Goal: Task Accomplishment & Management: Manage account settings

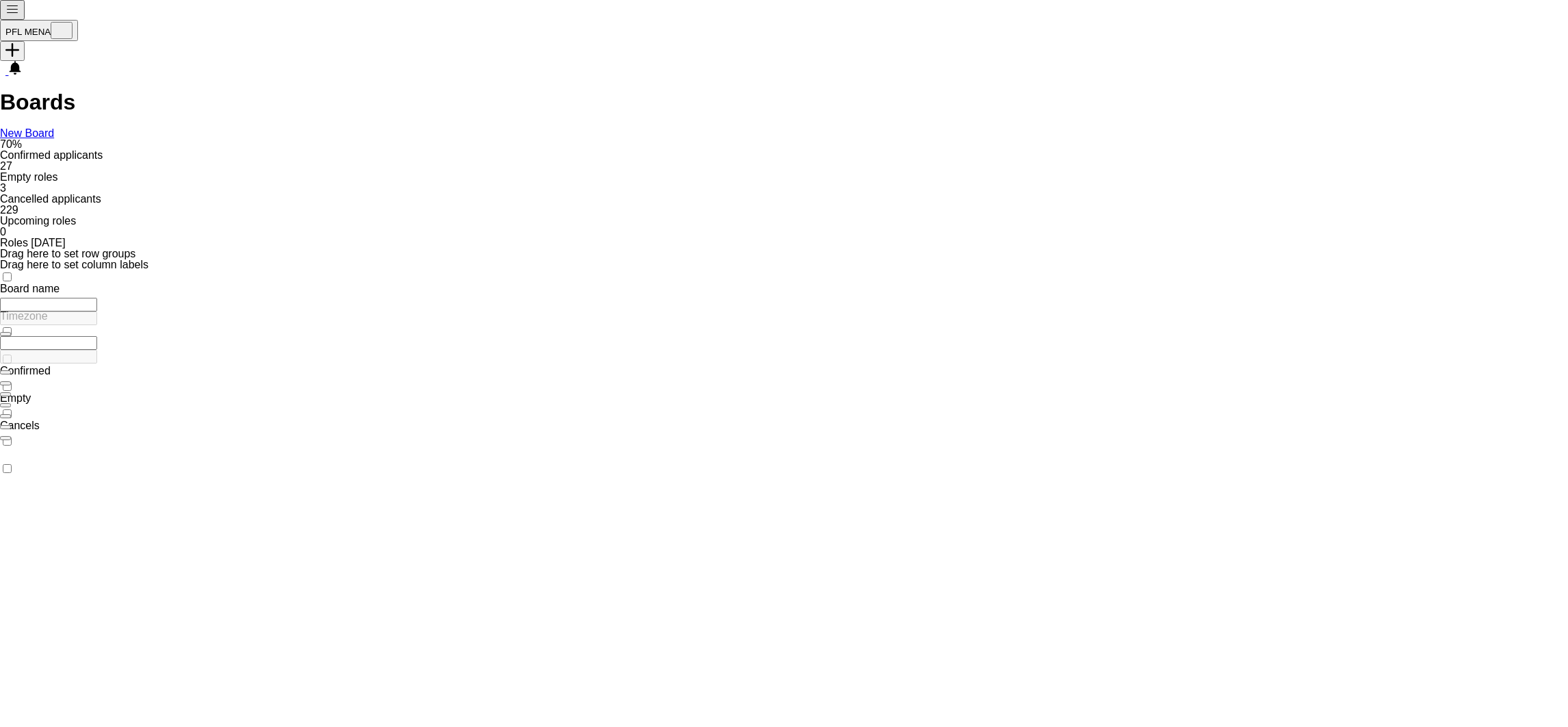
click at [10, 15] on app-icon "Menu" at bounding box center [12, 12] width 14 height 10
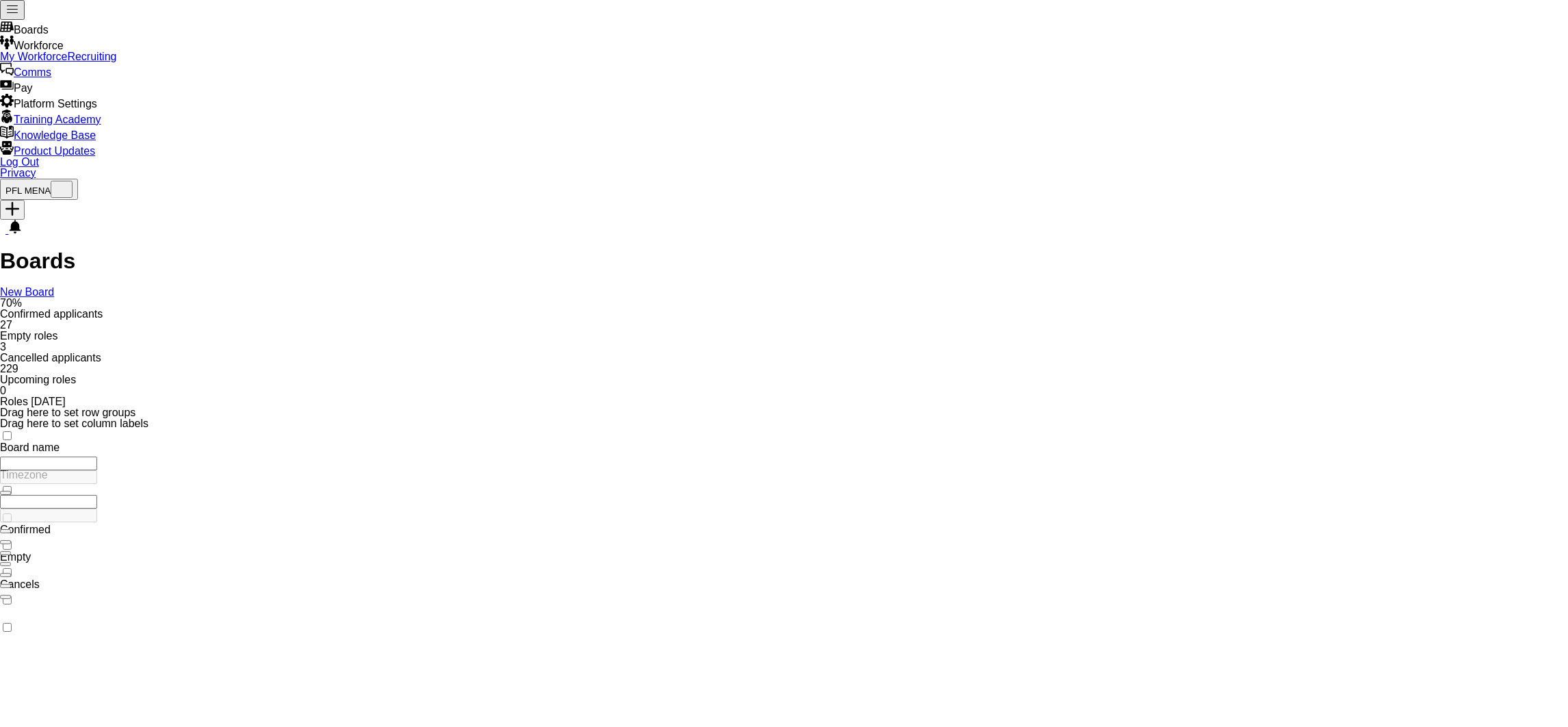
click at [67, 62] on link "My Workforce" at bounding box center [33, 56] width 67 height 12
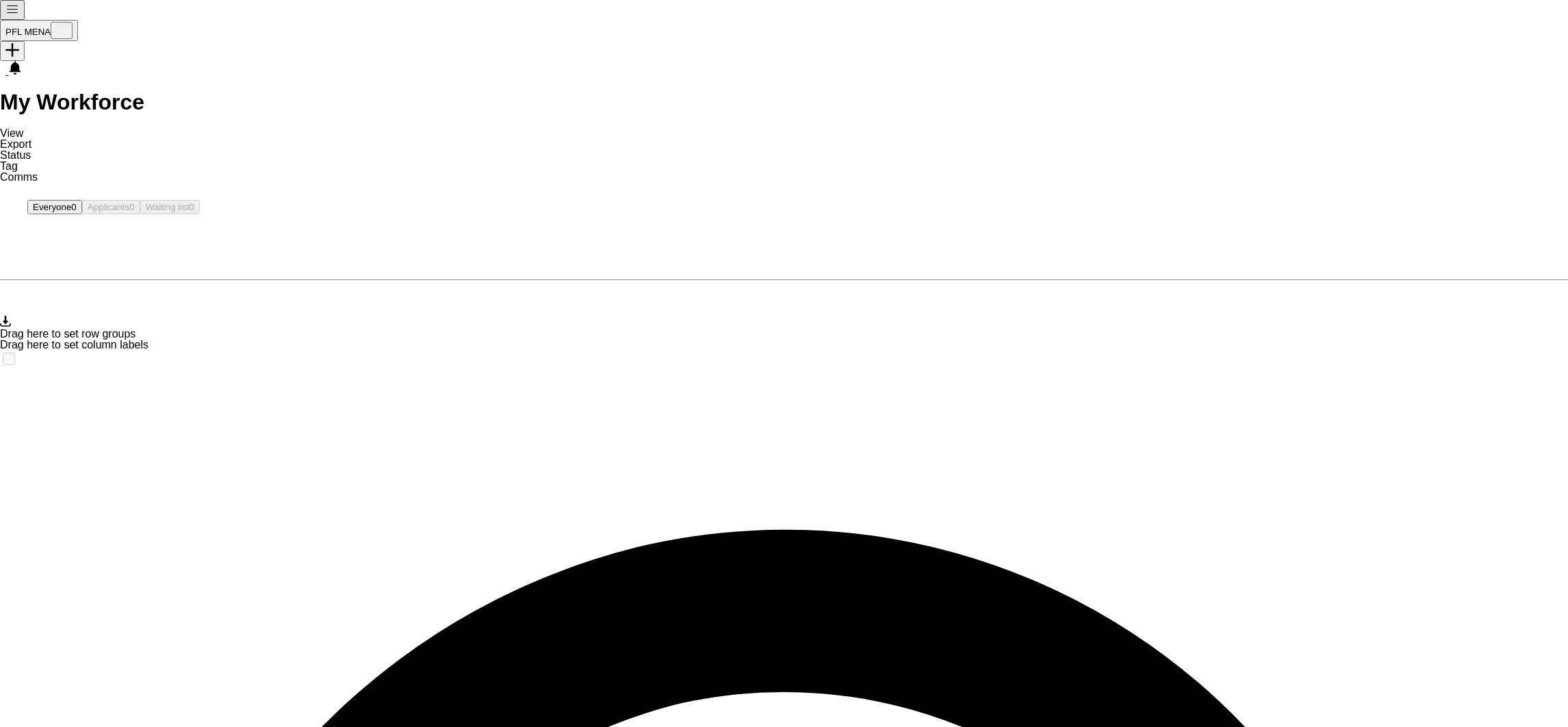
click at [8, 6] on button "Menu" at bounding box center [12, 10] width 25 height 20
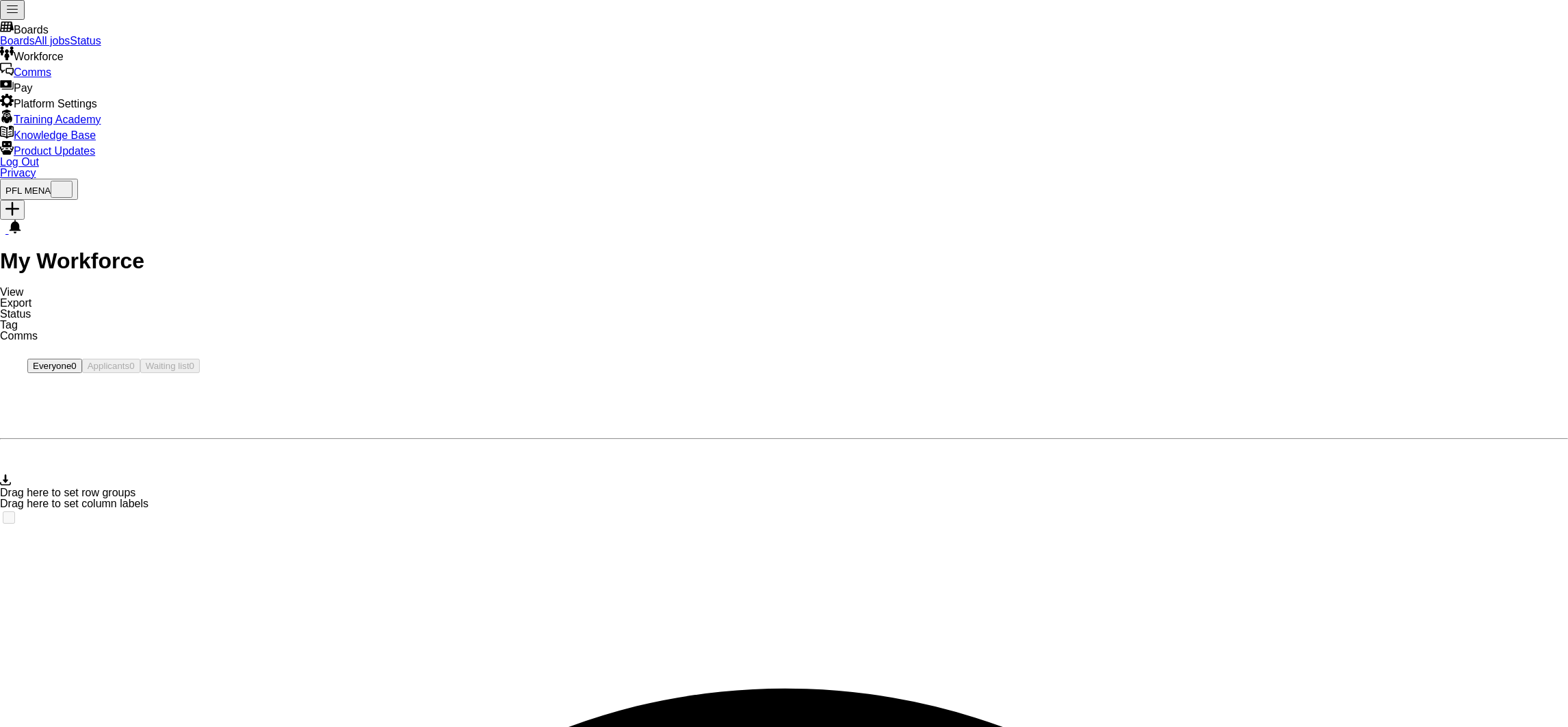
click at [35, 43] on link "Boards" at bounding box center [17, 40] width 35 height 12
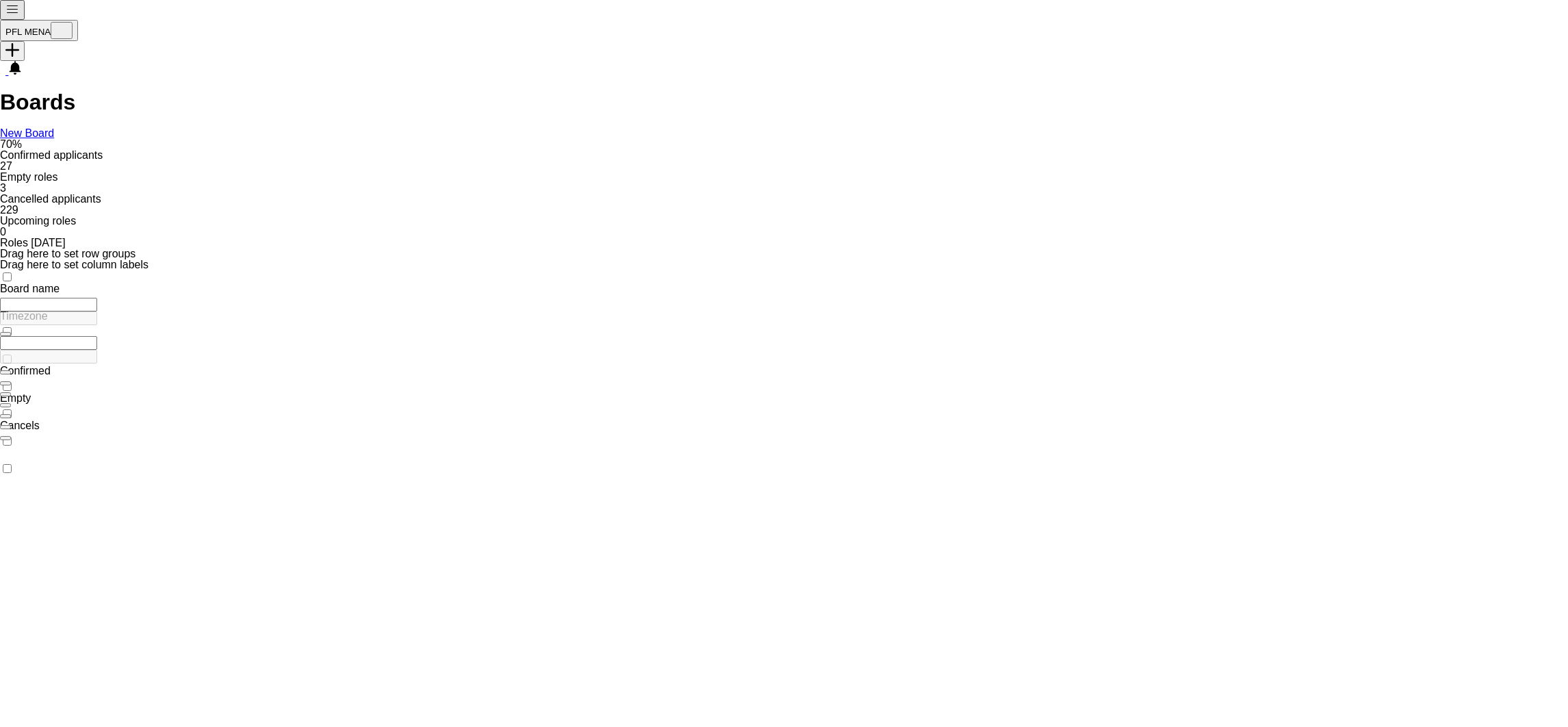
click at [97, 298] on input "Board name Filter Input" at bounding box center [48, 305] width 97 height 14
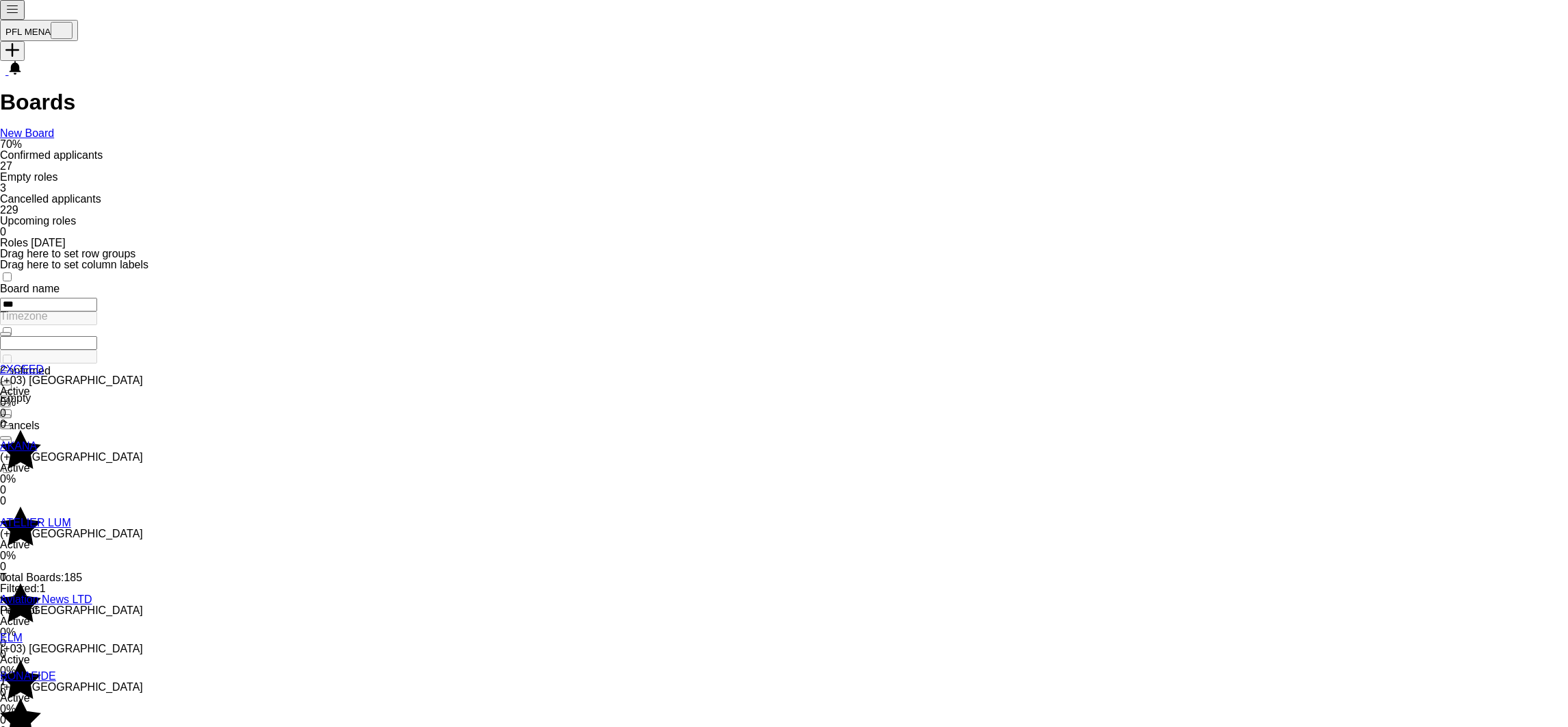
type input "***"
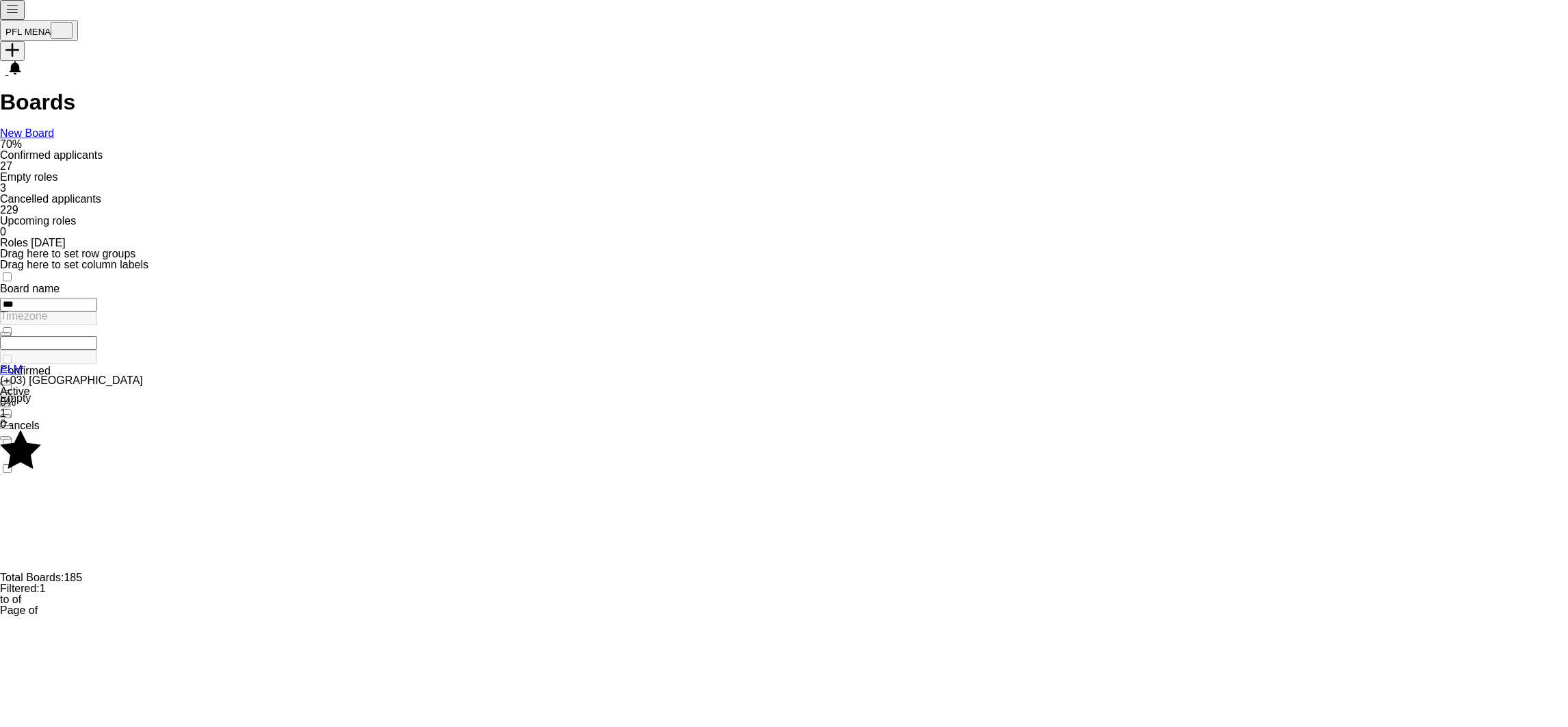
click at [23, 364] on link "ELM" at bounding box center [11, 369] width 23 height 12
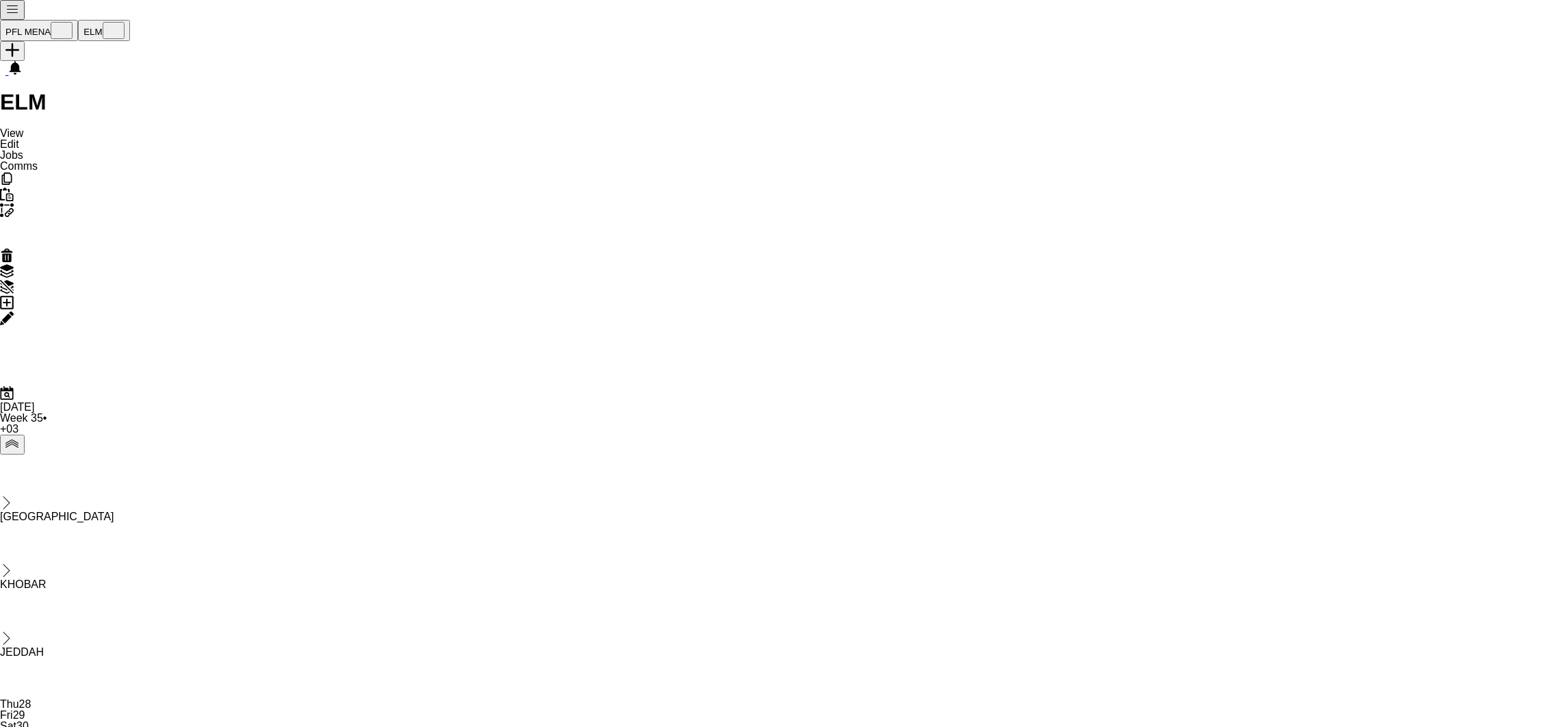
drag, startPoint x: 363, startPoint y: 397, endPoint x: 280, endPoint y: 397, distance: 83.0
drag, startPoint x: 100, startPoint y: 294, endPoint x: 337, endPoint y: 281, distance: 237.4
drag, startPoint x: 990, startPoint y: 277, endPoint x: 489, endPoint y: 314, distance: 502.4
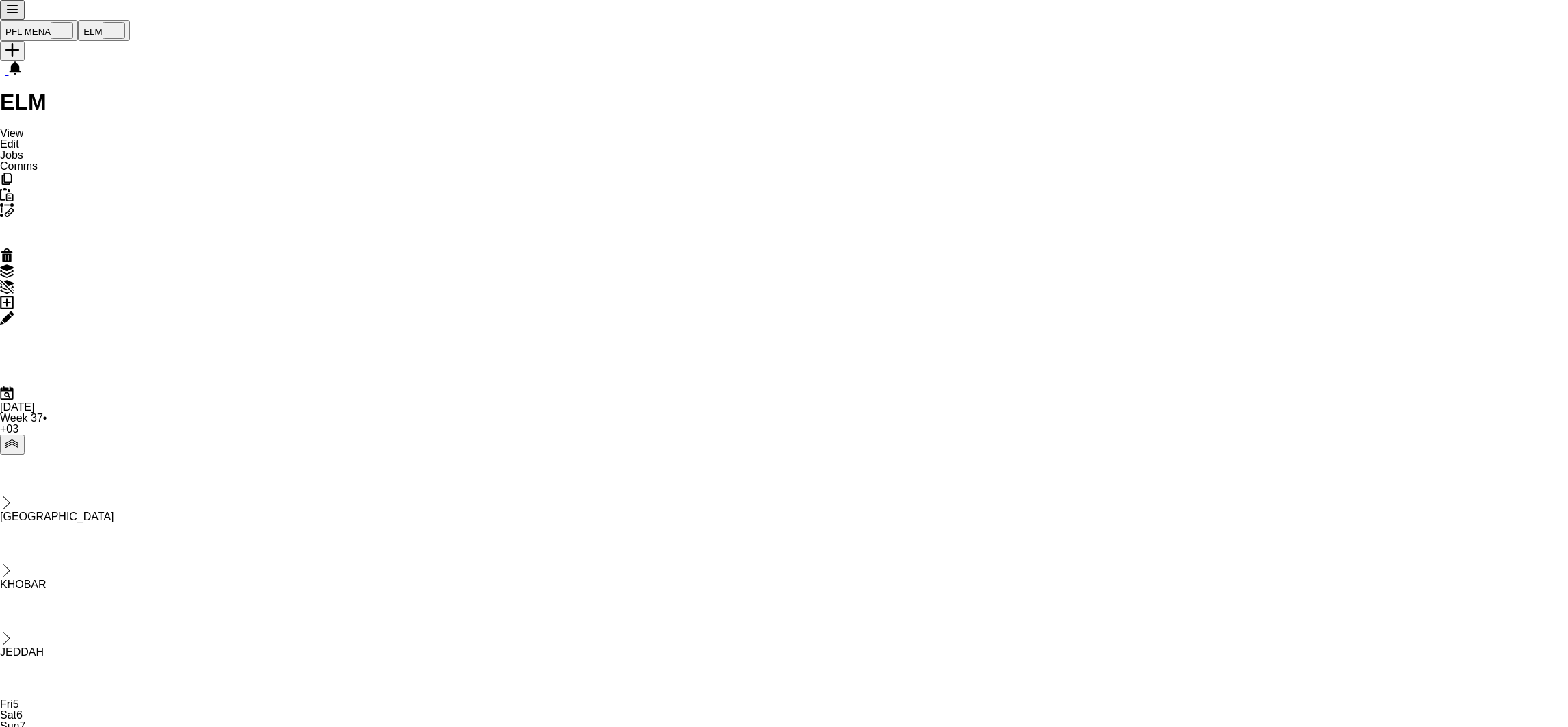
drag, startPoint x: 997, startPoint y: 305, endPoint x: 298, endPoint y: 327, distance: 699.3
drag, startPoint x: 1099, startPoint y: 325, endPoint x: 243, endPoint y: 385, distance: 858.1
click at [243, 454] on div "chevron-right [GEOGRAPHIC_DATA] chevron-right KHOBAR chevron-right JEDDAH Thu 1…" at bounding box center [784, 740] width 1568 height 573
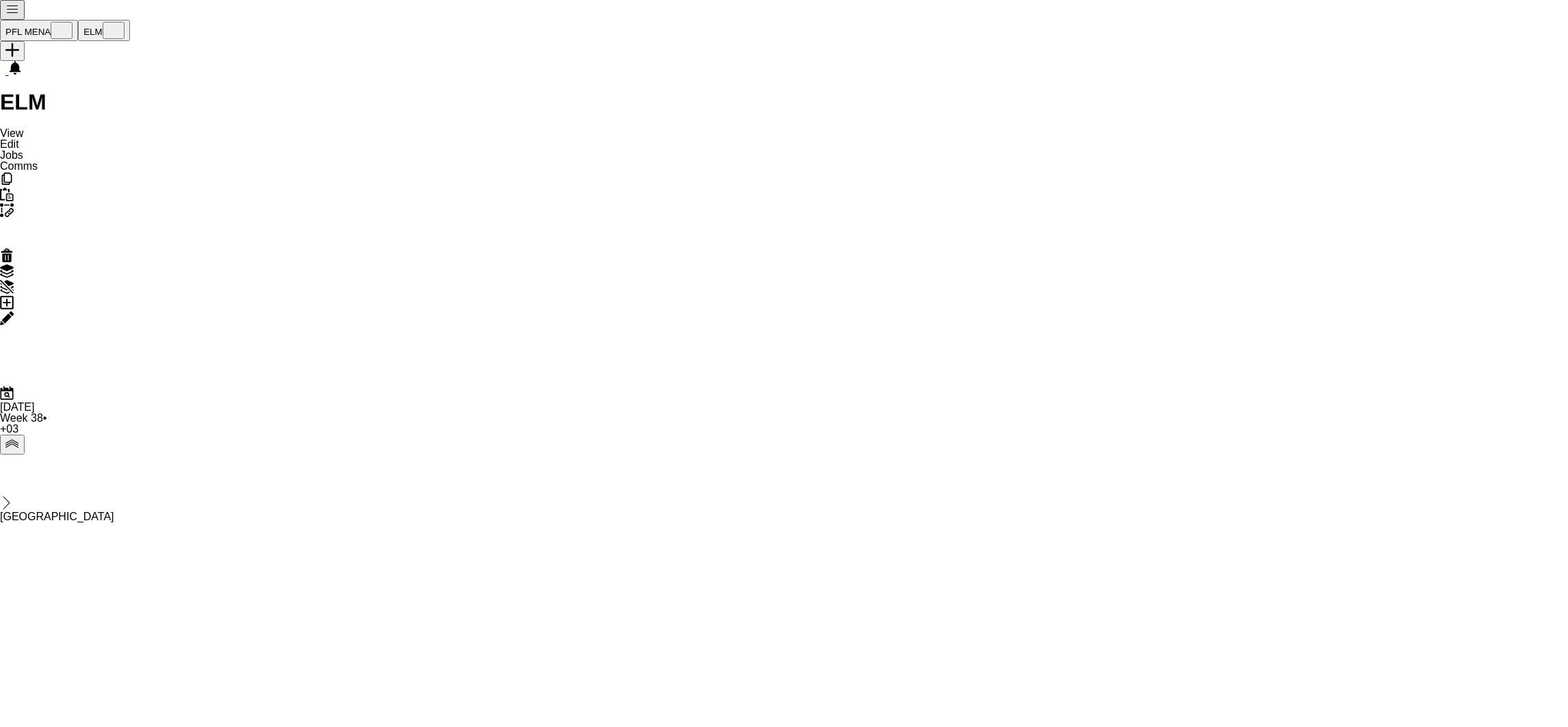
drag, startPoint x: 1115, startPoint y: 294, endPoint x: 377, endPoint y: 331, distance: 738.9
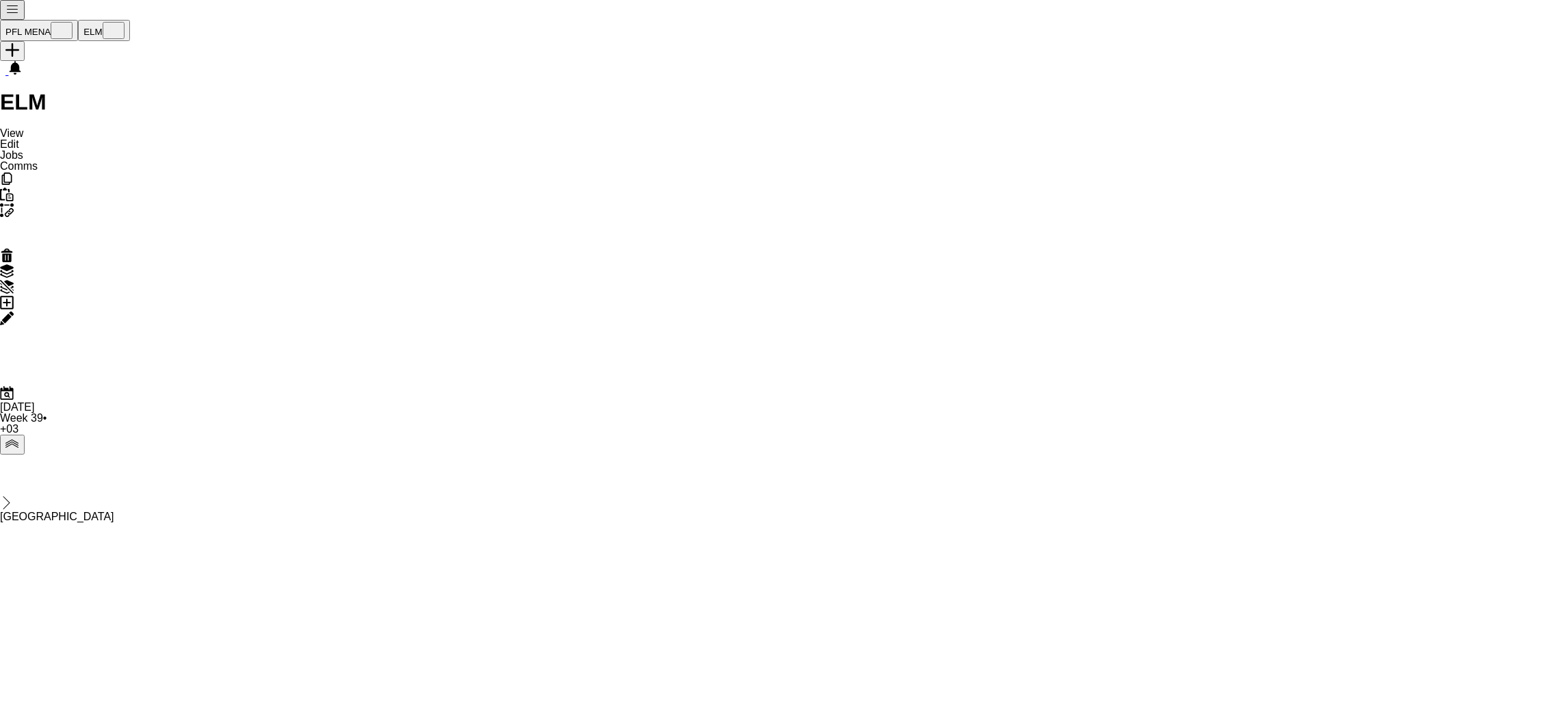
scroll to position [0, 386]
